Goal: Check status: Check status

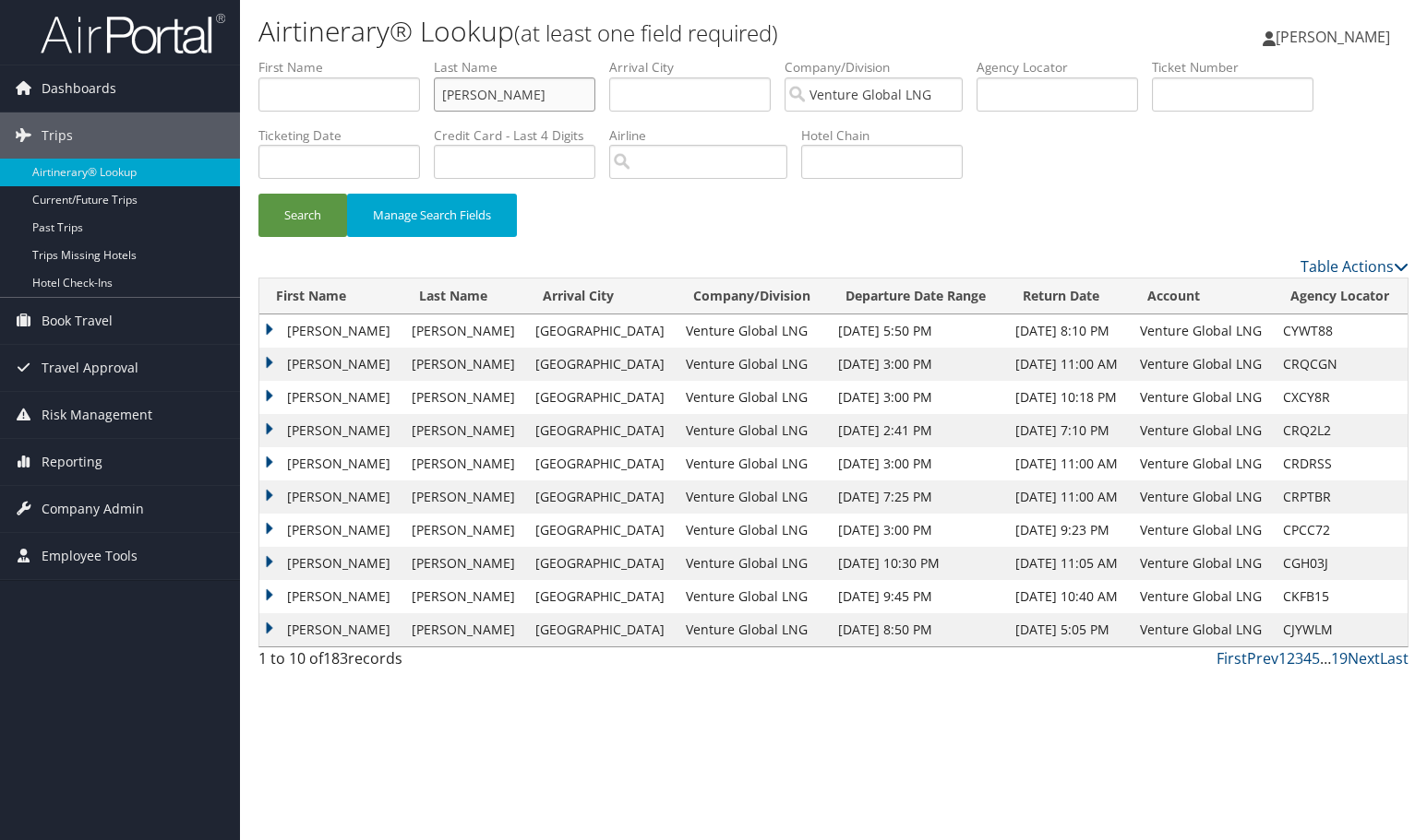
drag, startPoint x: 523, startPoint y: 81, endPoint x: 522, endPoint y: 90, distance: 9.1
drag, startPoint x: 521, startPoint y: 94, endPoint x: 361, endPoint y: 73, distance: 161.4
click at [361, 58] on ul "First Name Last Name wharton Departure City Arrival City Company/Division Ventu…" at bounding box center [834, 58] width 1150 height 0
click at [1167, 94] on input "text" at bounding box center [1232, 94] width 162 height 34
paste input "0167231652320"
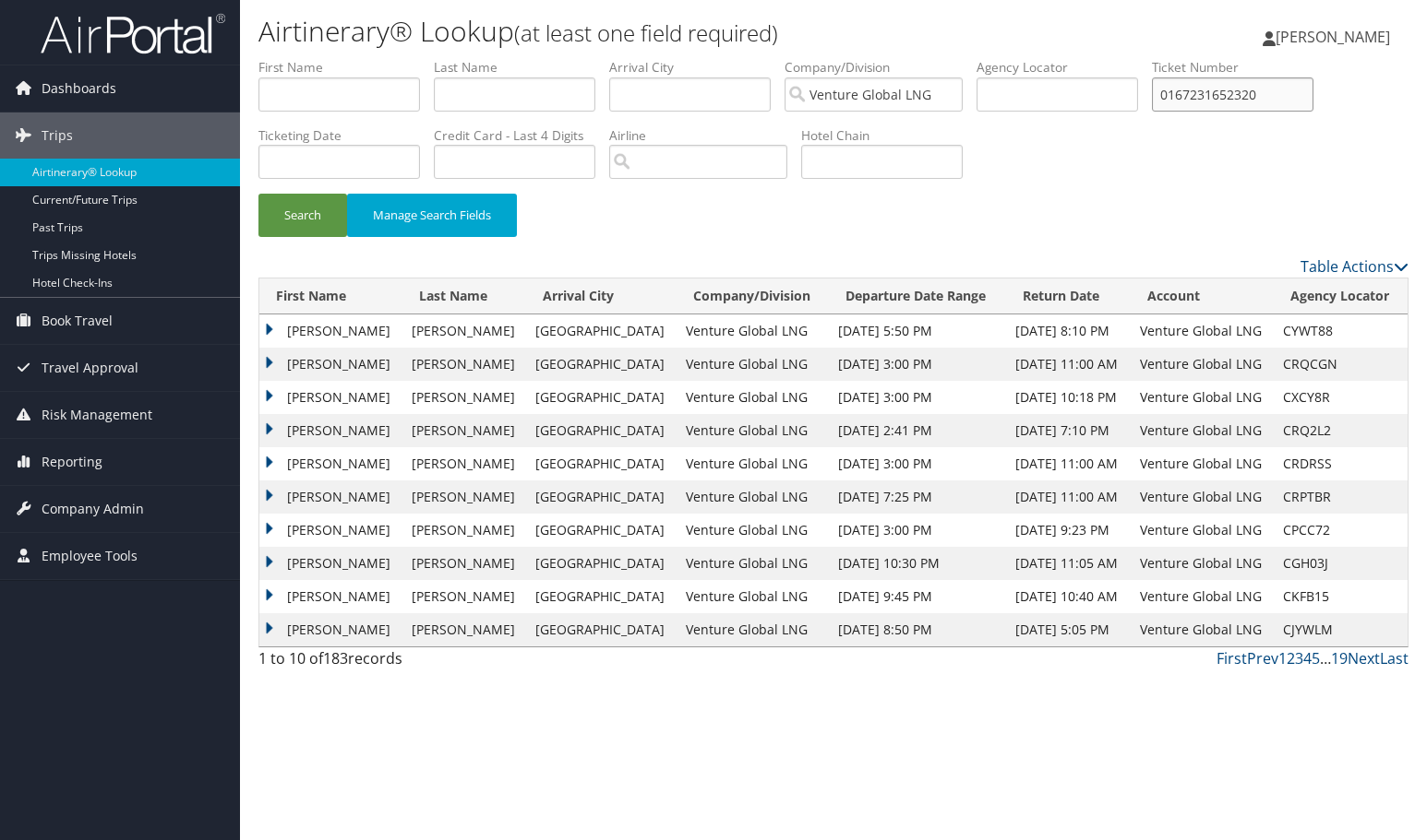
type input "0167231652320"
click at [302, 214] on button "Search" at bounding box center [302, 215] width 88 height 44
click at [1178, 86] on input "text" at bounding box center [1232, 94] width 162 height 34
paste input "1257231277500"
type input "1257231277500"
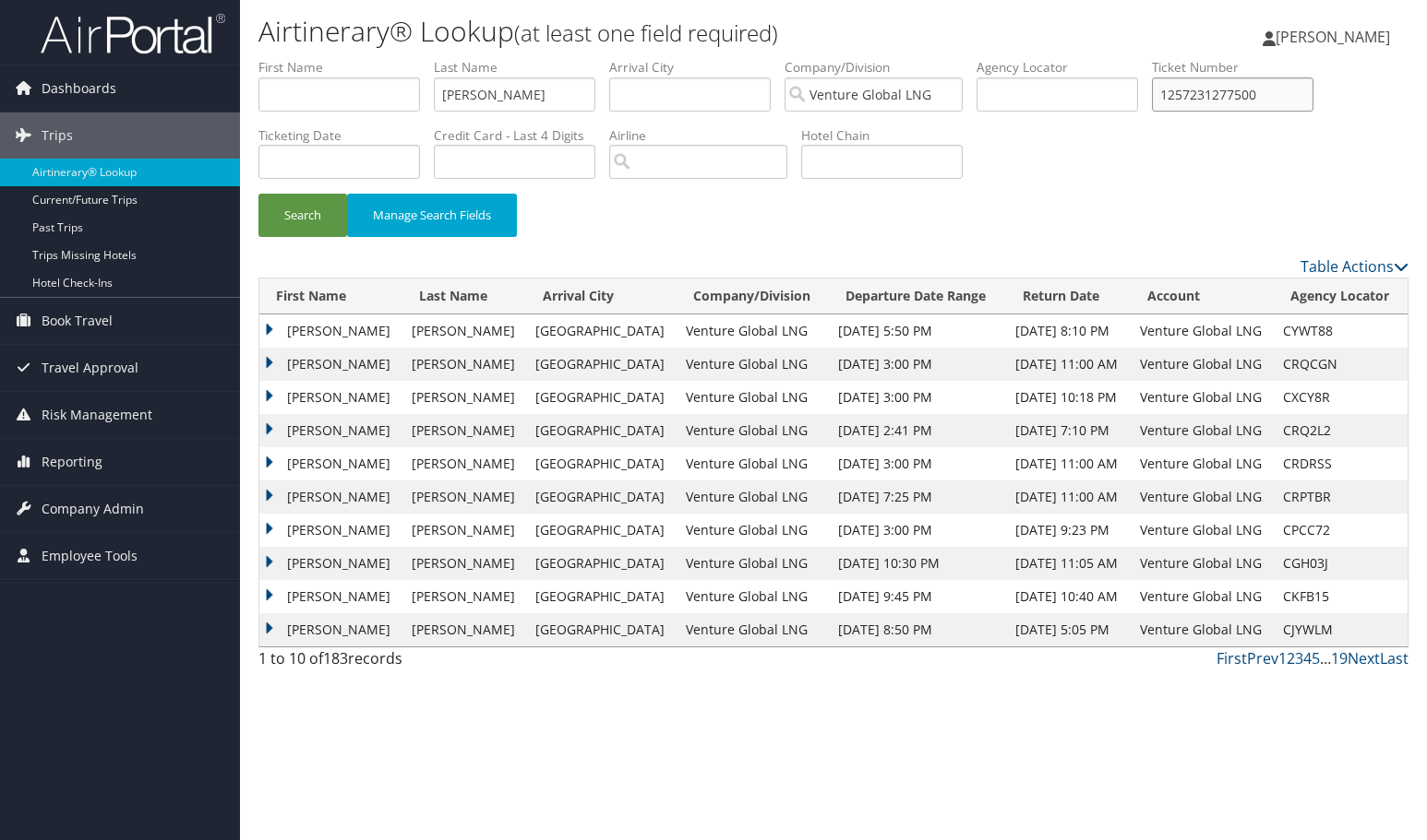
click at [302, 214] on button "Search" at bounding box center [302, 215] width 88 height 44
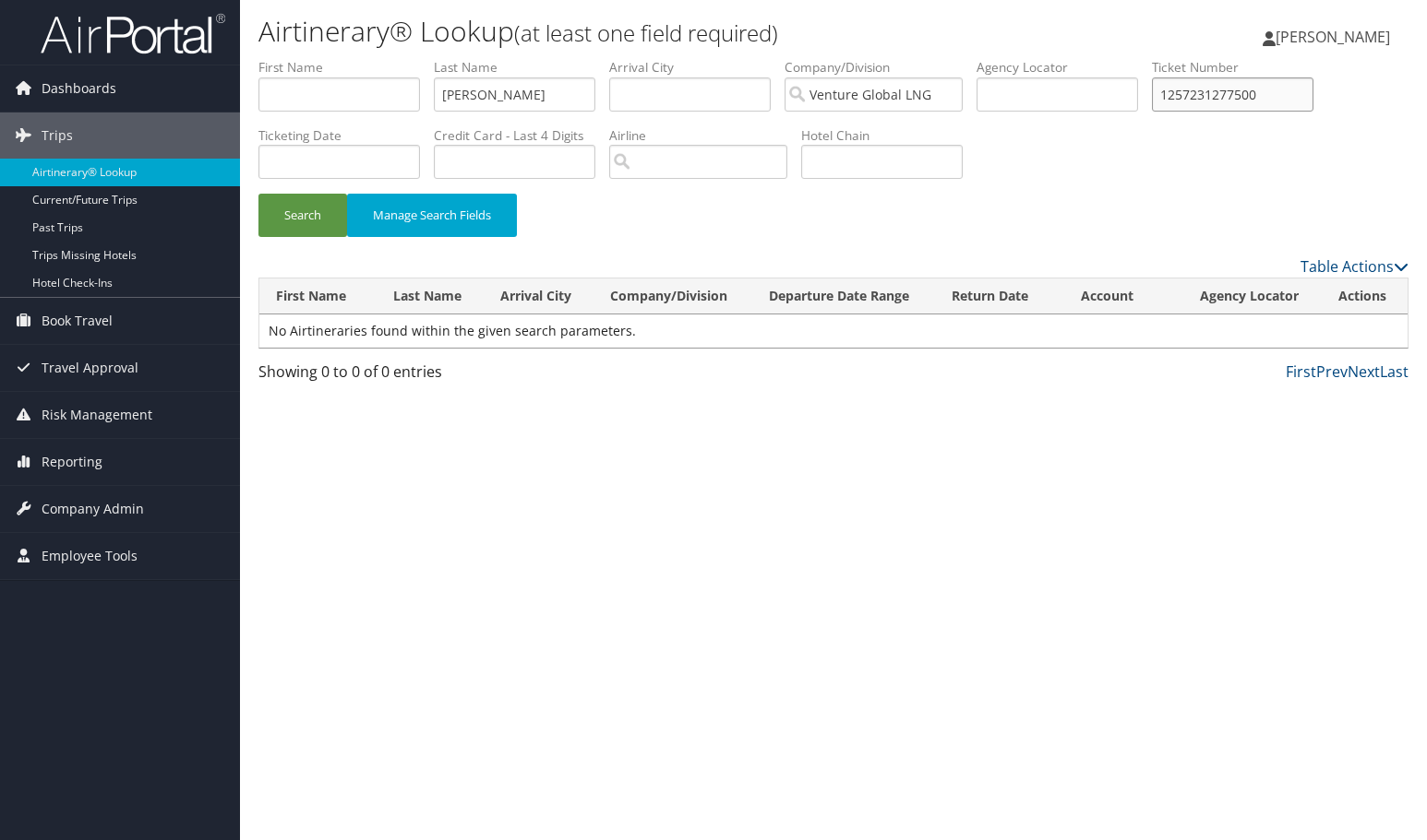
drag, startPoint x: 1263, startPoint y: 93, endPoint x: 928, endPoint y: 94, distance: 335.0
click at [971, 58] on ul "First Name Last Name wharton Departure City Arrival City Company/Division Ventu…" at bounding box center [834, 58] width 1150 height 0
click at [302, 214] on button "Search" at bounding box center [302, 215] width 88 height 44
drag, startPoint x: 1255, startPoint y: 89, endPoint x: 1059, endPoint y: 98, distance: 196.2
click at [1060, 58] on ul "First Name Last Name wharton Departure City Arrival City Company/Division Ventu…" at bounding box center [834, 58] width 1150 height 0
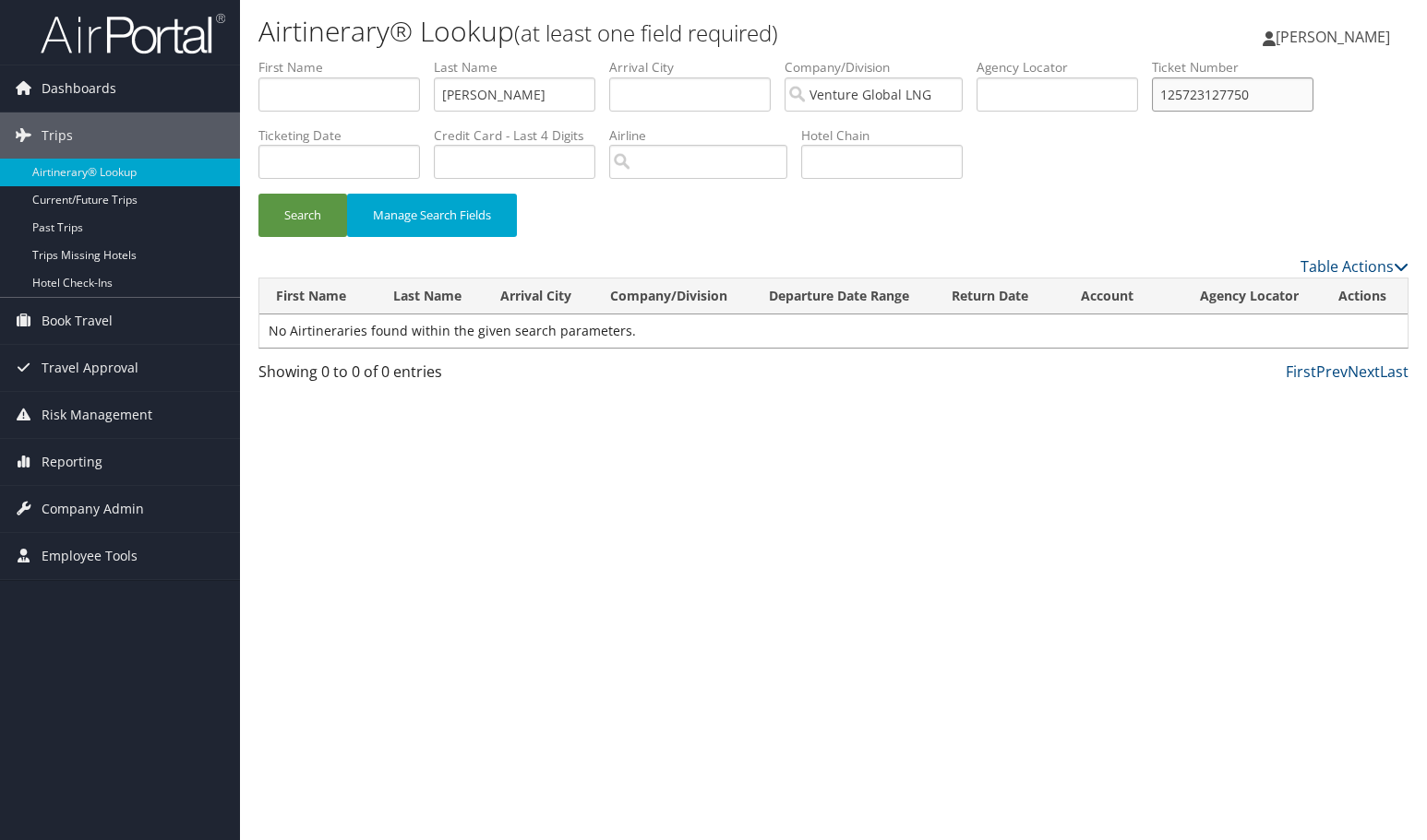
type input "1257231277500"
click at [302, 214] on button "Search" at bounding box center [302, 215] width 88 height 44
drag, startPoint x: 1277, startPoint y: 100, endPoint x: 1044, endPoint y: 84, distance: 233.5
click at [1044, 58] on ul "First Name Last Name wharton Departure City Arrival City Company/Division Ventu…" at bounding box center [834, 58] width 1150 height 0
drag, startPoint x: 531, startPoint y: 95, endPoint x: 366, endPoint y: 86, distance: 165.2
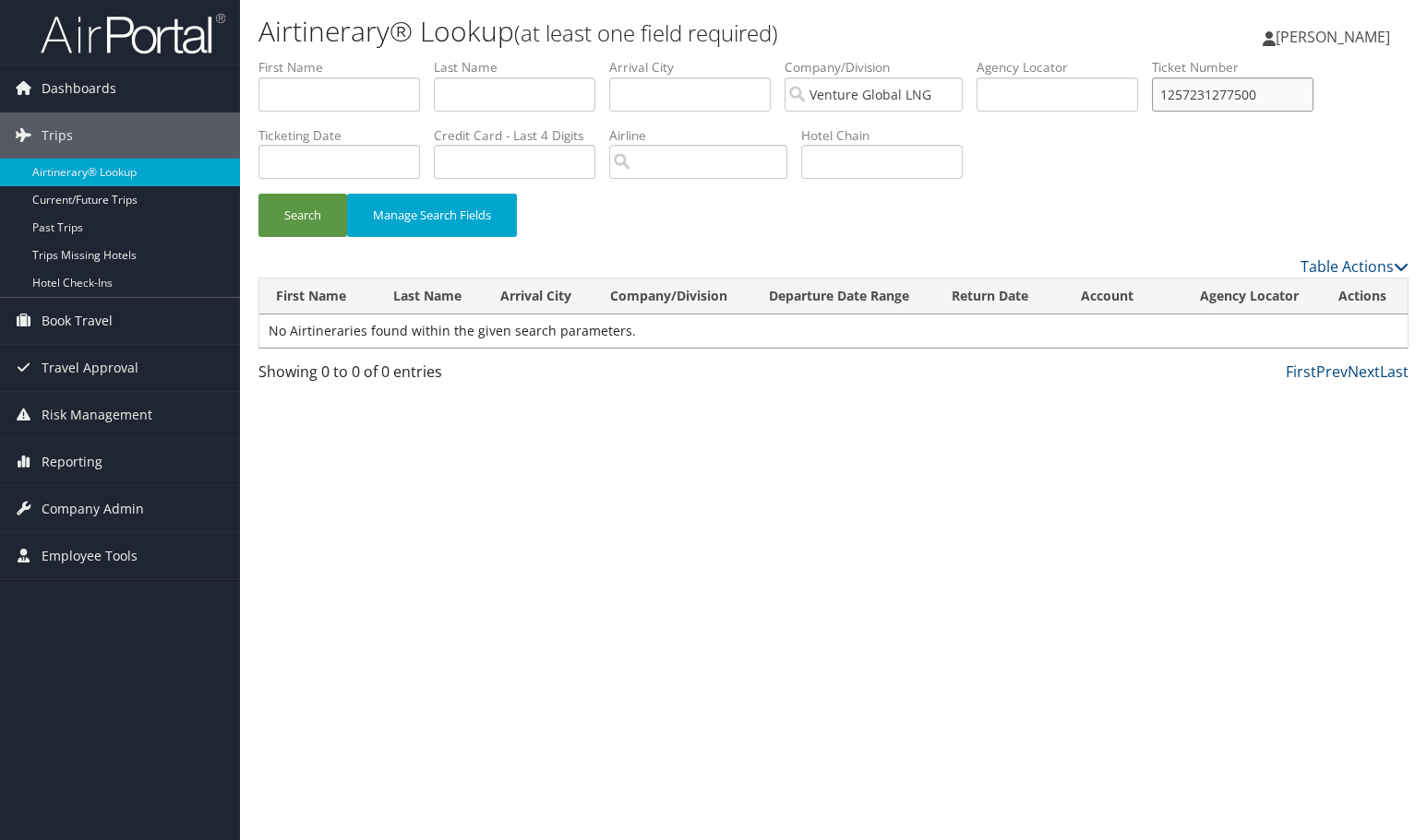
click at [302, 214] on button "Search" at bounding box center [302, 215] width 88 height 44
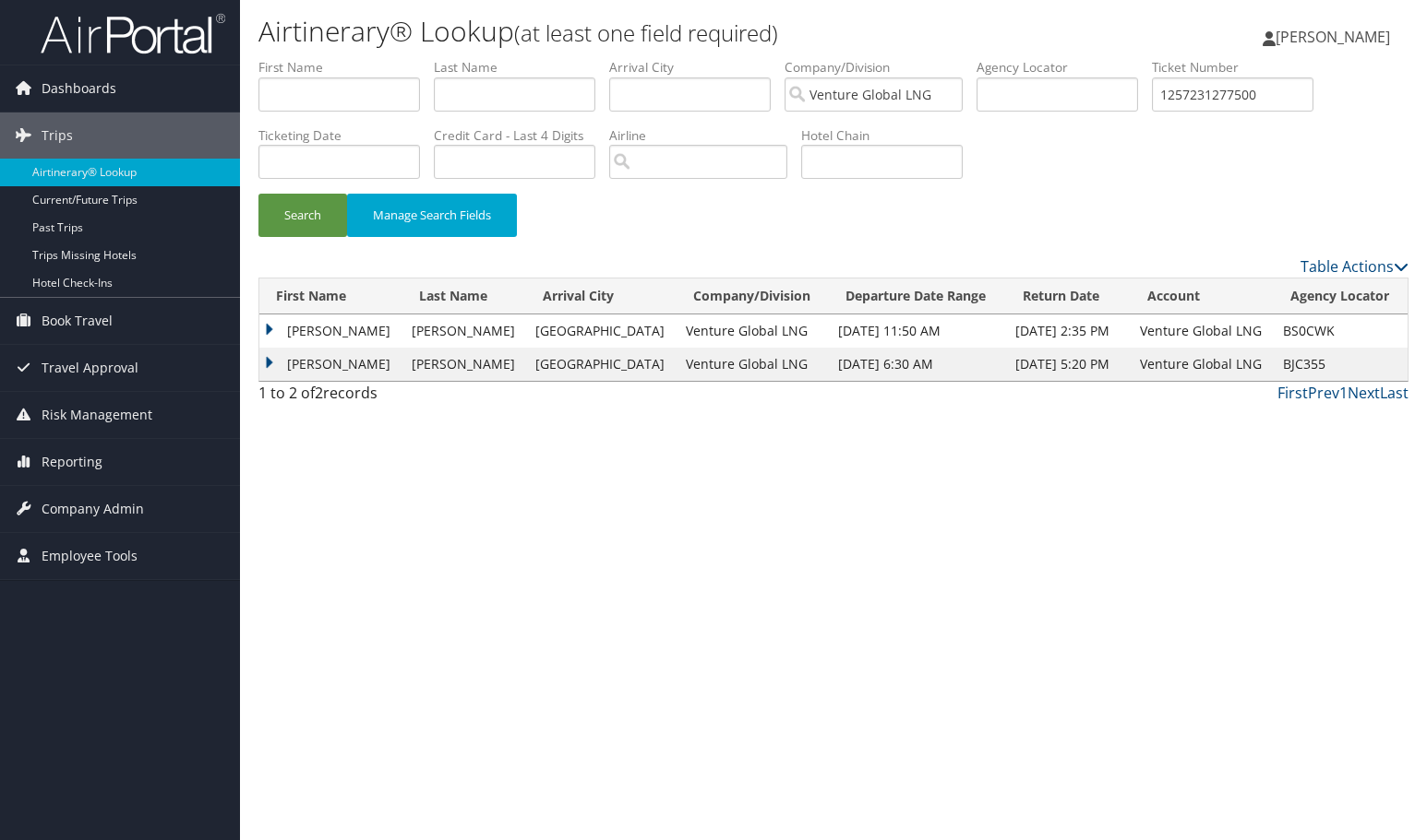
click at [270, 359] on td "THOMAS EDWARD" at bounding box center [331, 364] width 143 height 33
click at [356, 402] on link "View" at bounding box center [356, 399] width 29 height 17
drag, startPoint x: 1282, startPoint y: 89, endPoint x: 987, endPoint y: 90, distance: 295.0
click at [987, 58] on ul "First Name Last Name Departure City Arrival City Company/Division Venture Globa…" at bounding box center [834, 58] width 1150 height 0
paste input "345326"
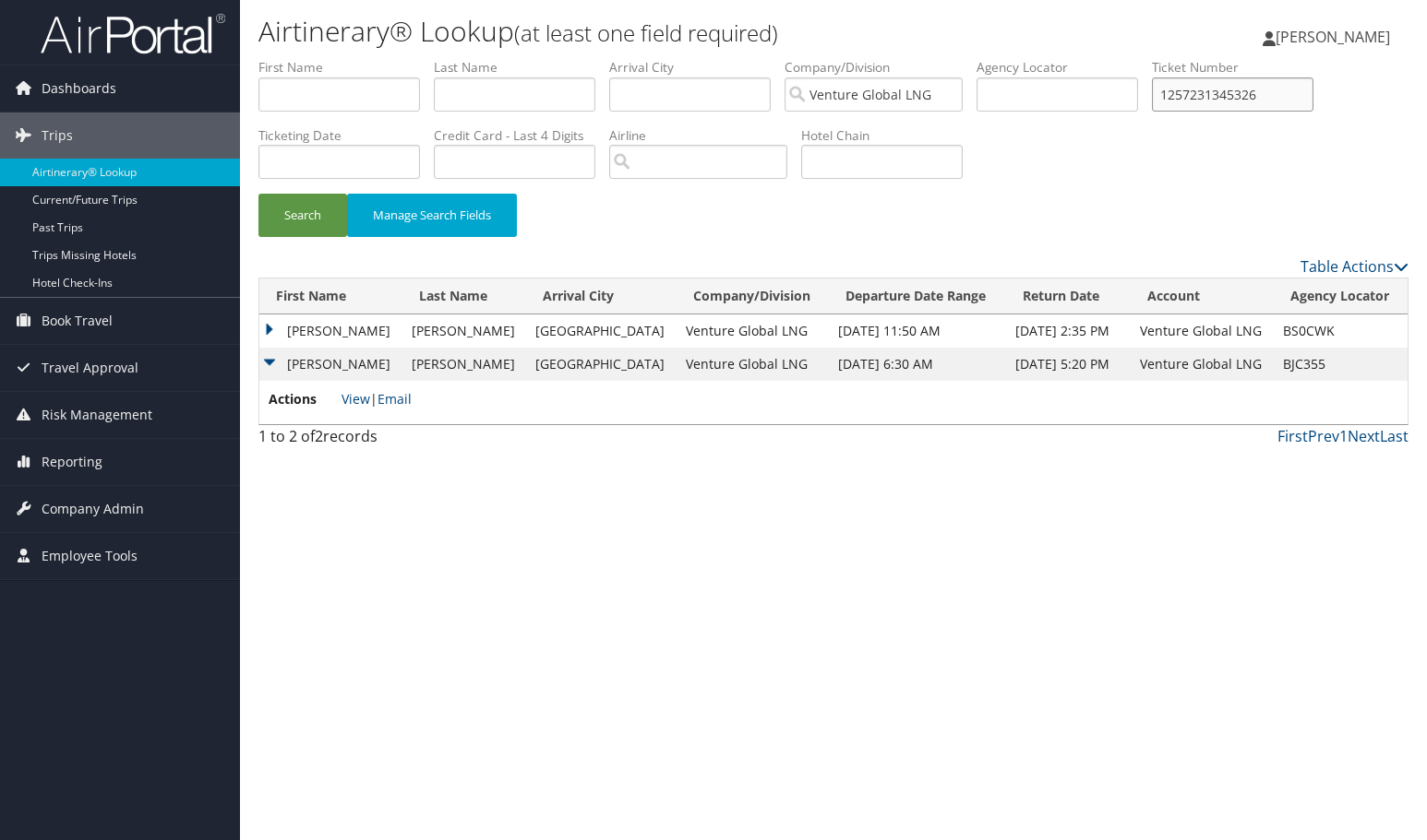
type input "1257231345326"
click at [302, 214] on button "Search" at bounding box center [302, 215] width 88 height 44
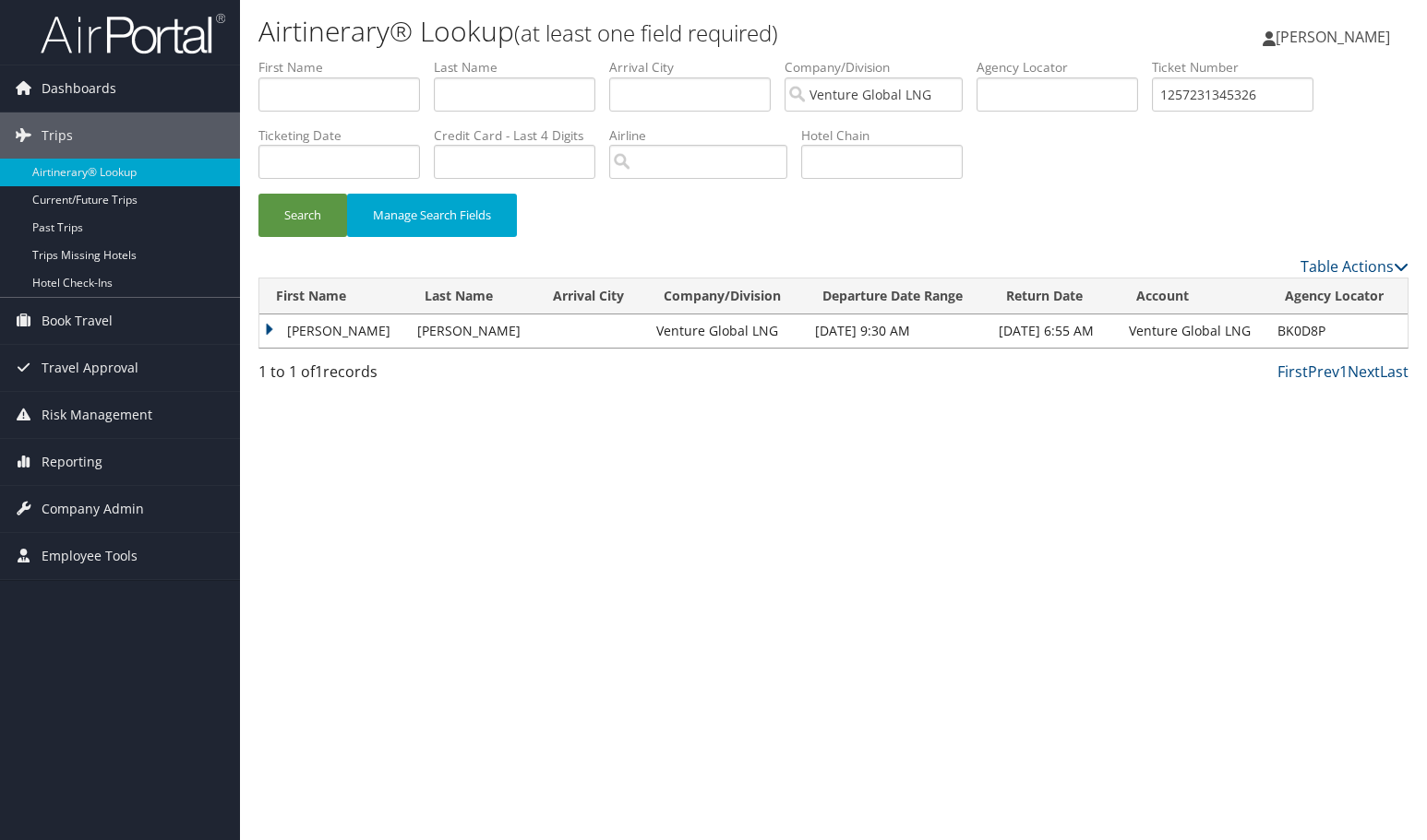
click at [271, 326] on td "THOMAS EDWARD" at bounding box center [333, 331] width 148 height 33
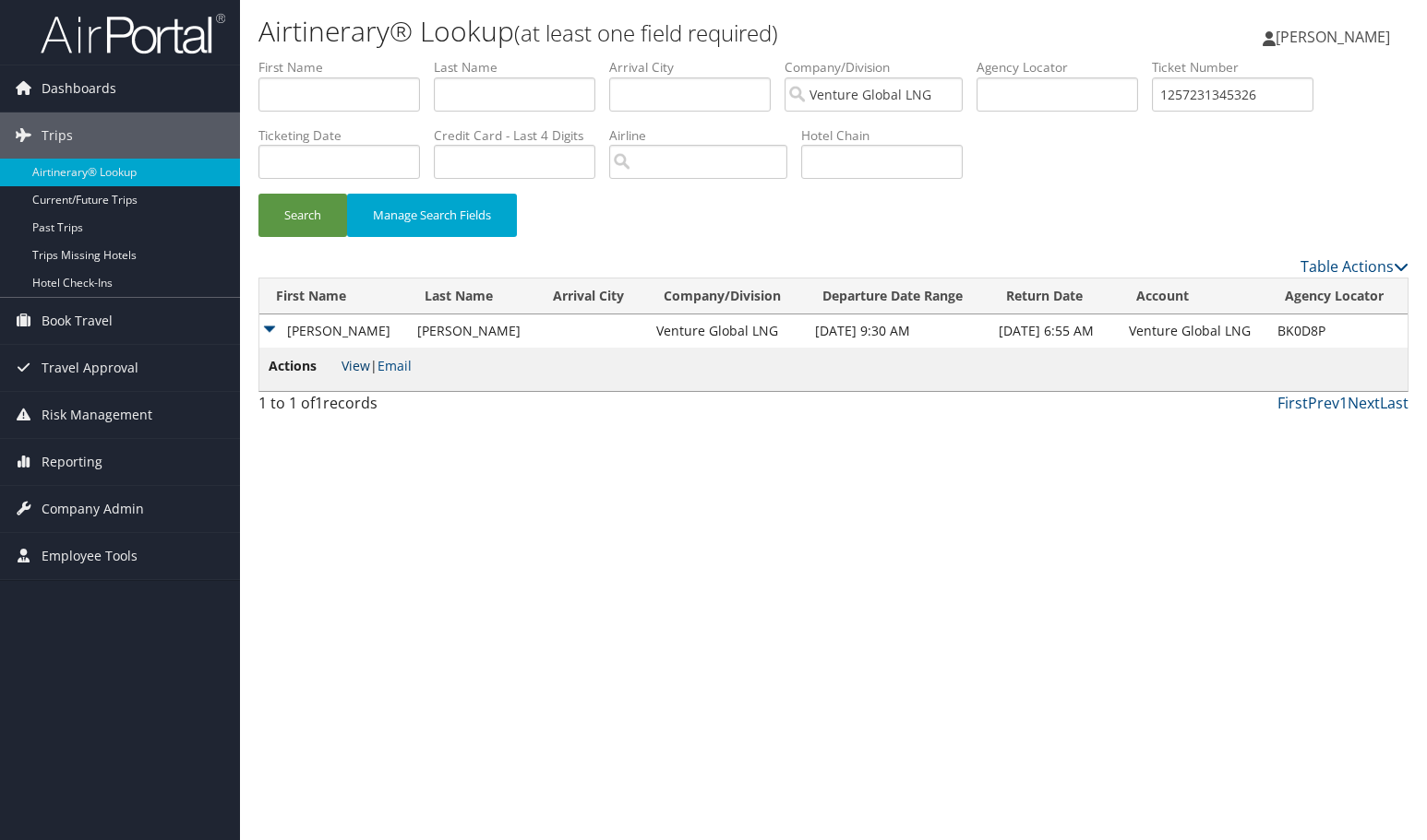
click at [356, 364] on link "View" at bounding box center [356, 365] width 29 height 17
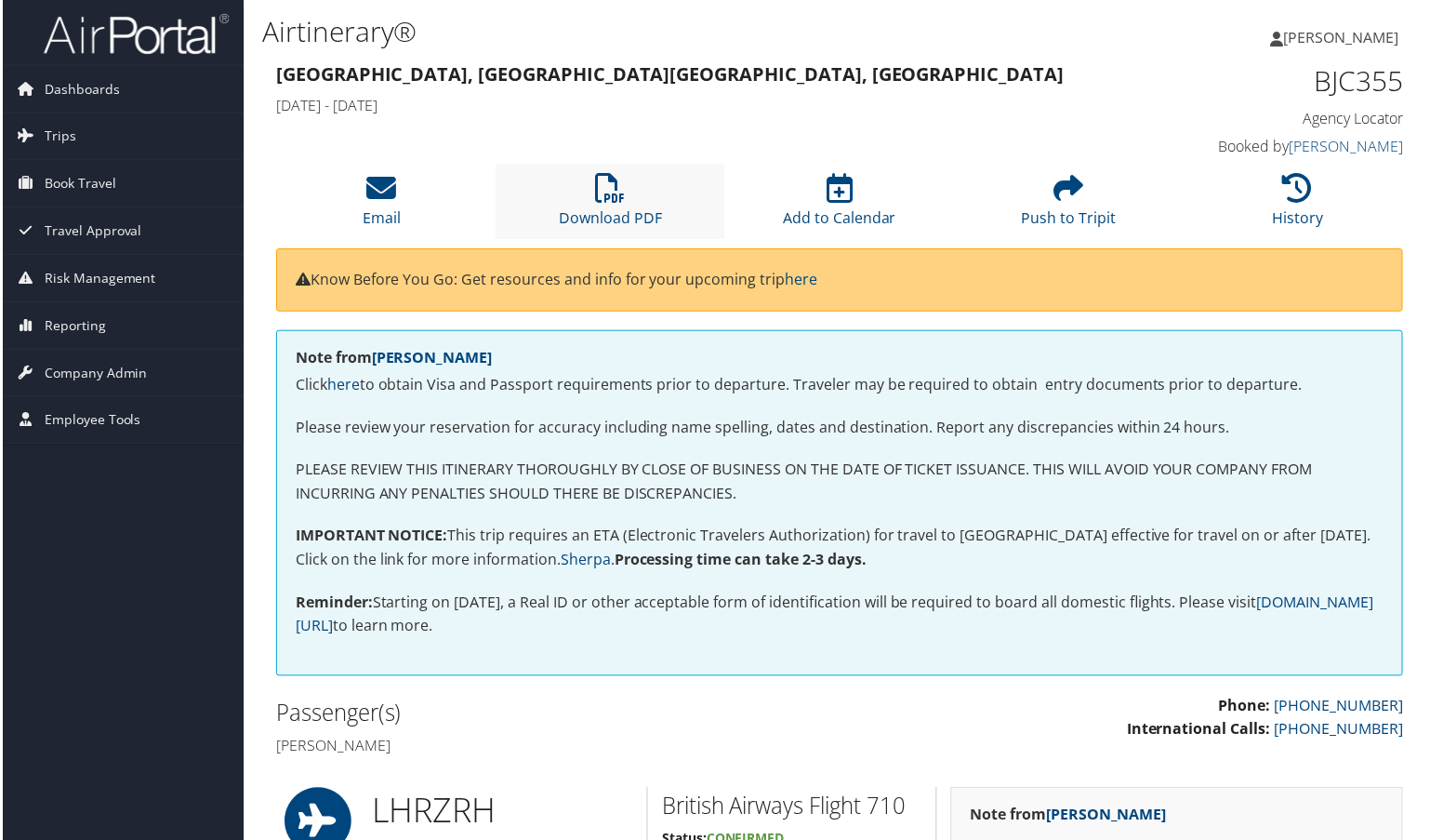
click at [628, 184] on li "Download PDF" at bounding box center [609, 201] width 230 height 75
click at [597, 194] on icon at bounding box center [610, 189] width 29 height 29
